Goal: Transaction & Acquisition: Purchase product/service

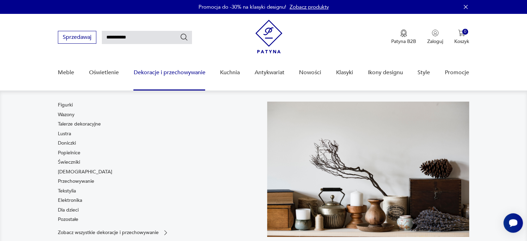
scroll to position [139, 0]
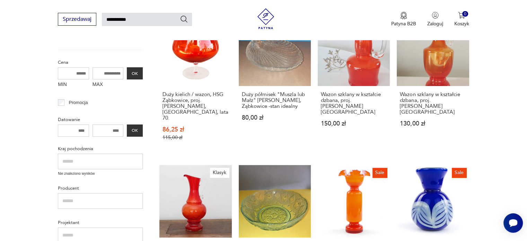
click at [121, 20] on input "**********" at bounding box center [147, 19] width 90 height 13
type input "*****"
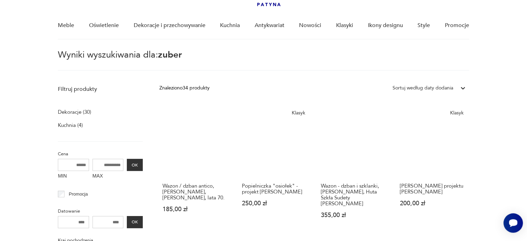
scroll to position [59, 0]
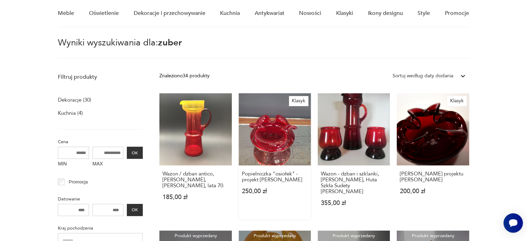
click at [274, 131] on link "Klasyk Popielniczka "osiołek" - projekt [PERSON_NAME] 250,00 zł" at bounding box center [275, 156] width 72 height 126
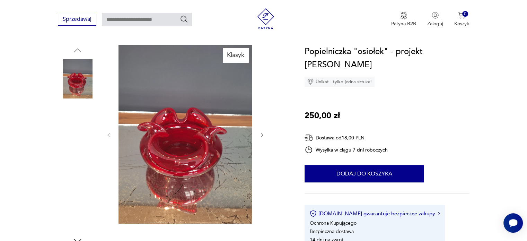
scroll to position [173, 0]
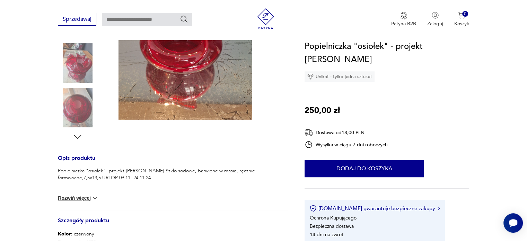
click at [69, 195] on button "Rozwiń więcej" at bounding box center [78, 197] width 40 height 7
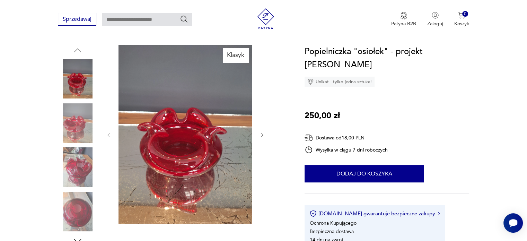
click at [78, 124] on img at bounding box center [78, 123] width 40 height 40
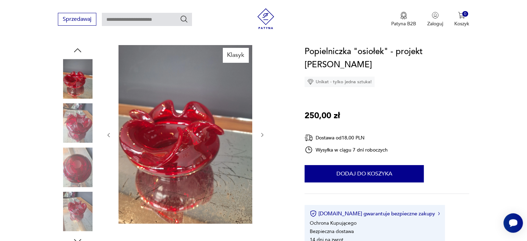
click at [78, 136] on img at bounding box center [78, 123] width 40 height 40
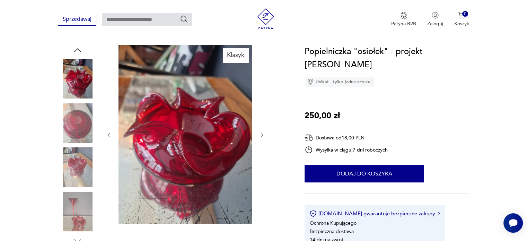
click at [80, 167] on img at bounding box center [78, 167] width 40 height 40
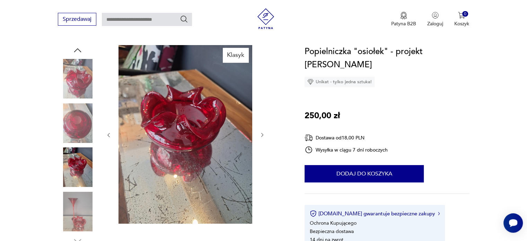
click at [74, 203] on img at bounding box center [78, 212] width 40 height 40
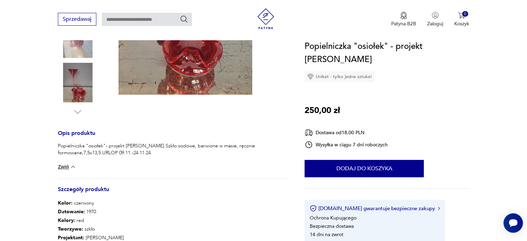
scroll to position [208, 0]
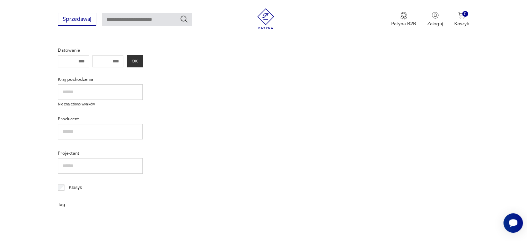
type input "*****"
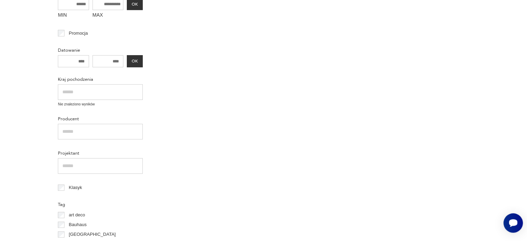
scroll to position [59, 0]
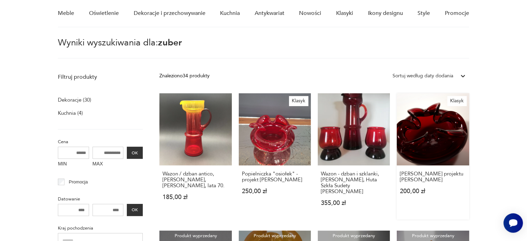
click at [428, 132] on link "Klasyk popielniczka osiołek projektu [PERSON_NAME] 200,00 zł" at bounding box center [433, 156] width 72 height 126
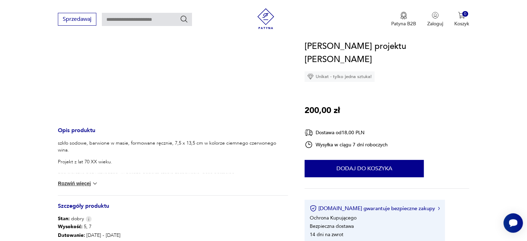
scroll to position [208, 0]
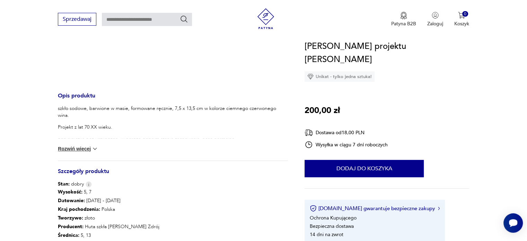
click at [71, 147] on button "Rozwiń więcej" at bounding box center [78, 148] width 40 height 7
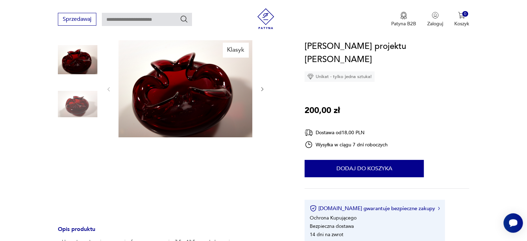
scroll to position [35, 0]
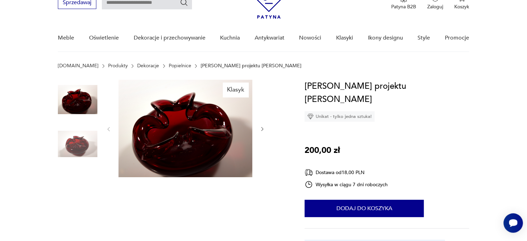
click at [80, 135] on img at bounding box center [78, 144] width 40 height 40
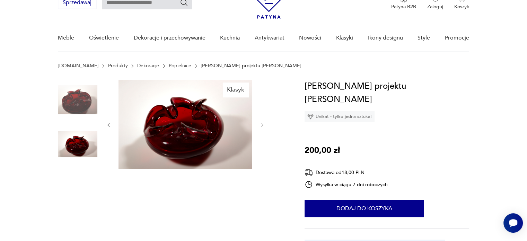
click at [79, 102] on img at bounding box center [78, 100] width 40 height 40
